Goal: Information Seeking & Learning: Find specific fact

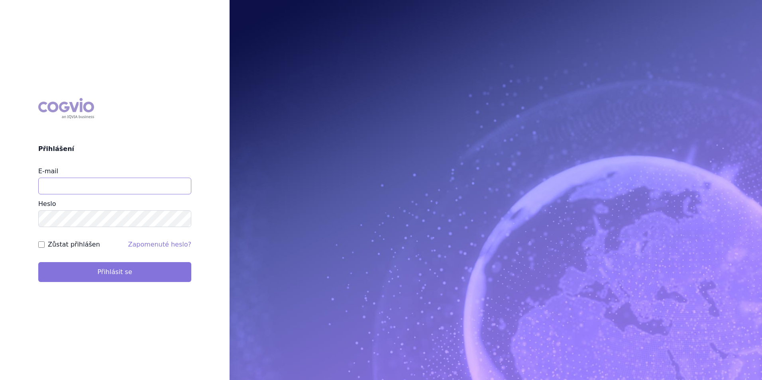
type input "apolena.koklarova@vzp.cz"
click at [114, 279] on button "Přihlásit se" at bounding box center [114, 272] width 153 height 20
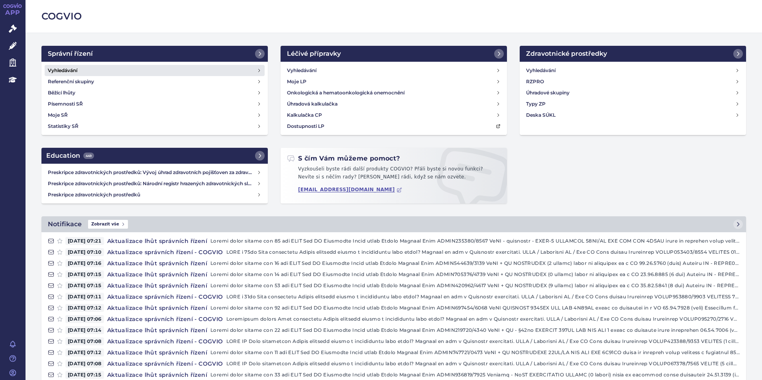
click at [97, 75] on link "Vyhledávání" at bounding box center [155, 70] width 220 height 11
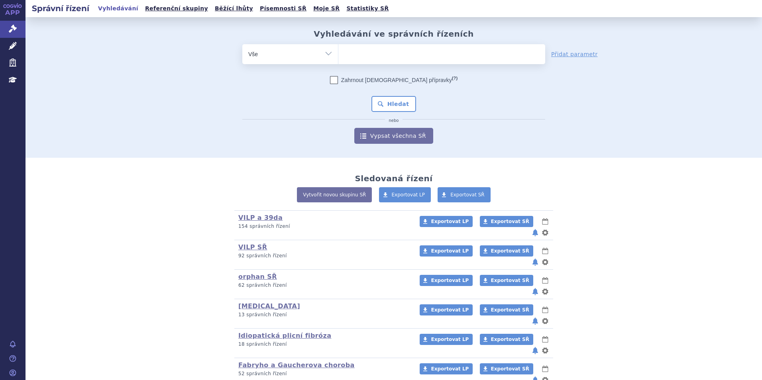
click at [377, 58] on ul at bounding box center [441, 52] width 207 height 17
click at [338, 58] on select at bounding box center [338, 54] width 0 height 20
click at [379, 55] on ul at bounding box center [441, 52] width 207 height 17
click at [338, 55] on select at bounding box center [338, 54] width 0 height 20
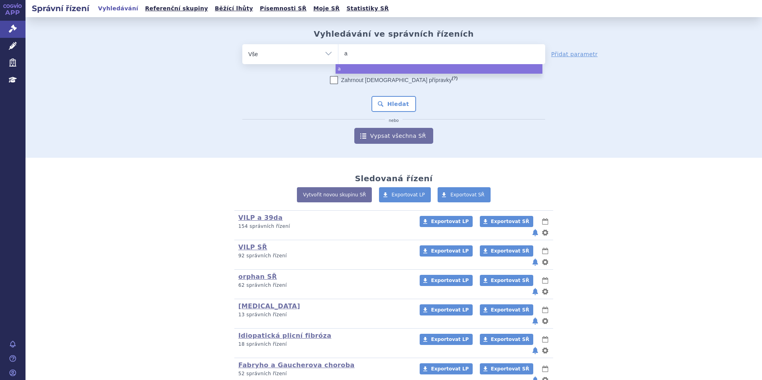
type input "al"
type input "aly"
type input "alyf"
type input "alyft"
type input "alyftr"
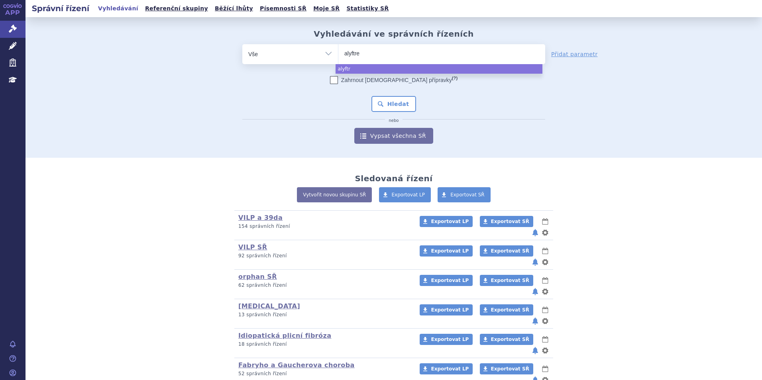
type input "alyftrek"
select select "alyftrek"
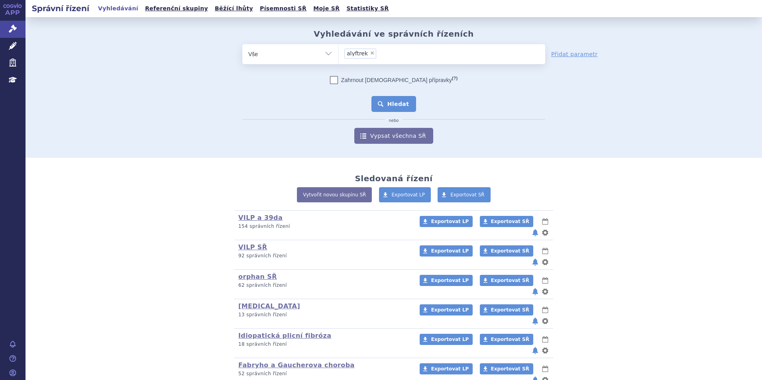
click at [394, 100] on button "Hledat" at bounding box center [393, 104] width 45 height 16
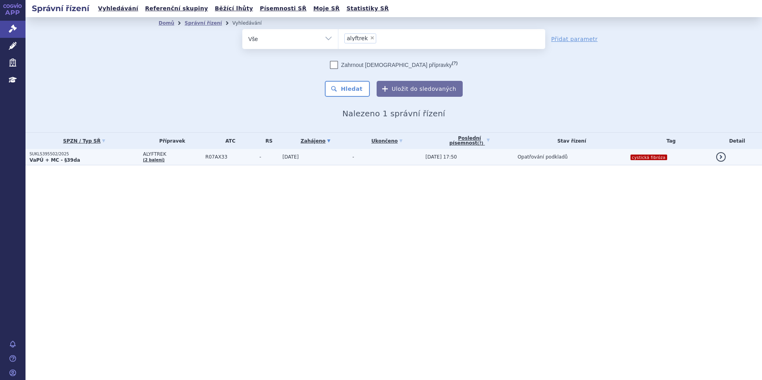
click at [85, 155] on p "SUKLS395502/2025" at bounding box center [84, 154] width 110 height 6
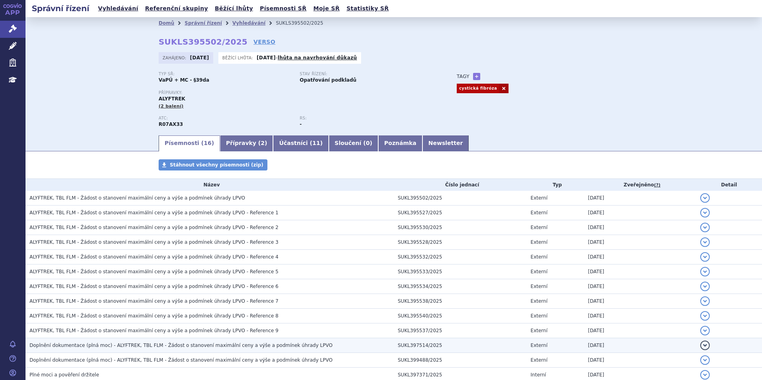
click at [226, 350] on td "Doplnění dokumentace (plná moc) - ALYFTREK, TBL FLM - Žádost o stanovení maximá…" at bounding box center [209, 345] width 368 height 15
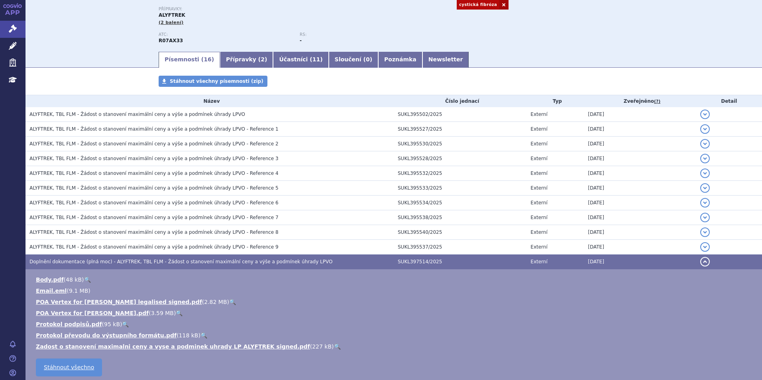
scroll to position [199, 0]
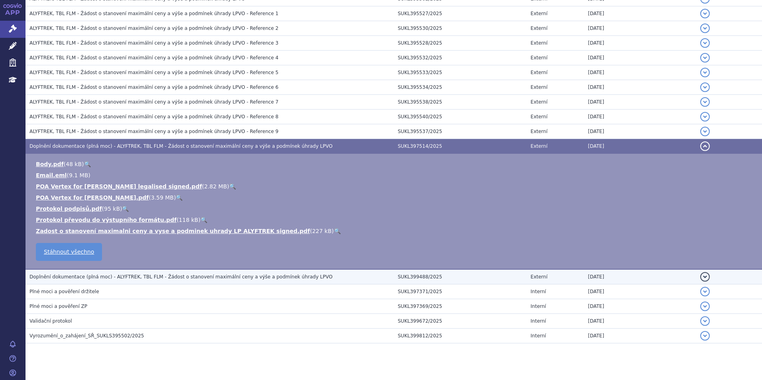
click at [228, 278] on span "Doplnění dokumentace (plná moc) - ALYFTREK, TBL FLM - Žádost o stanovení maximá…" at bounding box center [180, 277] width 303 height 6
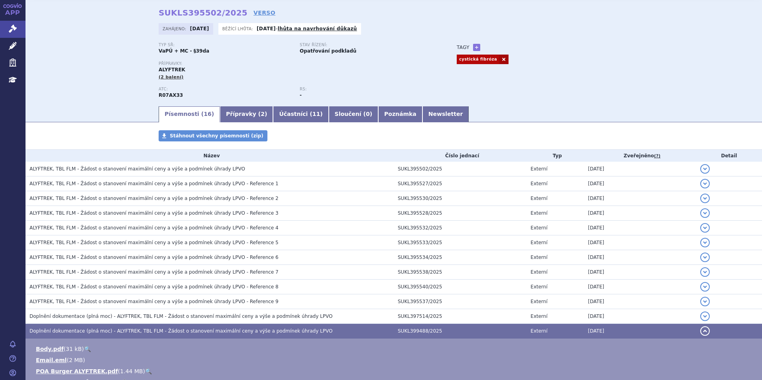
scroll to position [29, 0]
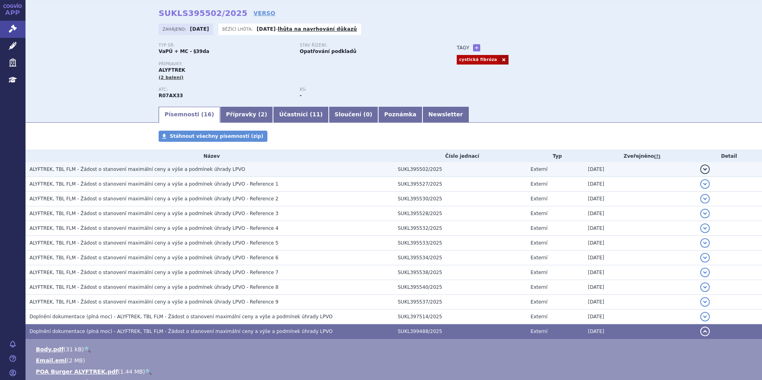
click at [190, 172] on span "ALYFTREK, TBL FLM - Žádost o stanovení maximální ceny a výše a podmínek úhrady …" at bounding box center [137, 170] width 216 height 6
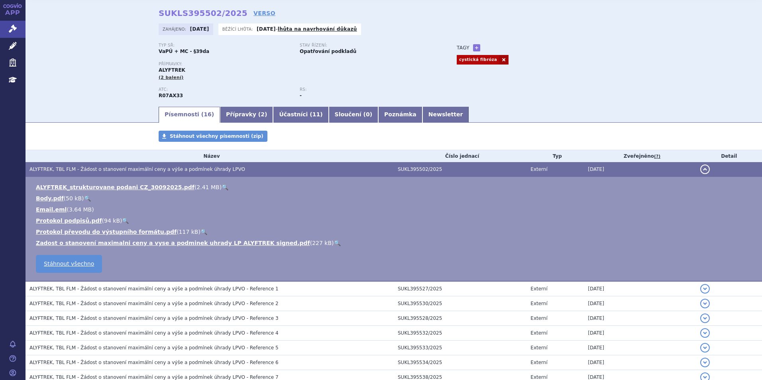
click at [222, 187] on link "🔍" at bounding box center [225, 187] width 7 height 6
